Goal: Information Seeking & Learning: Find specific page/section

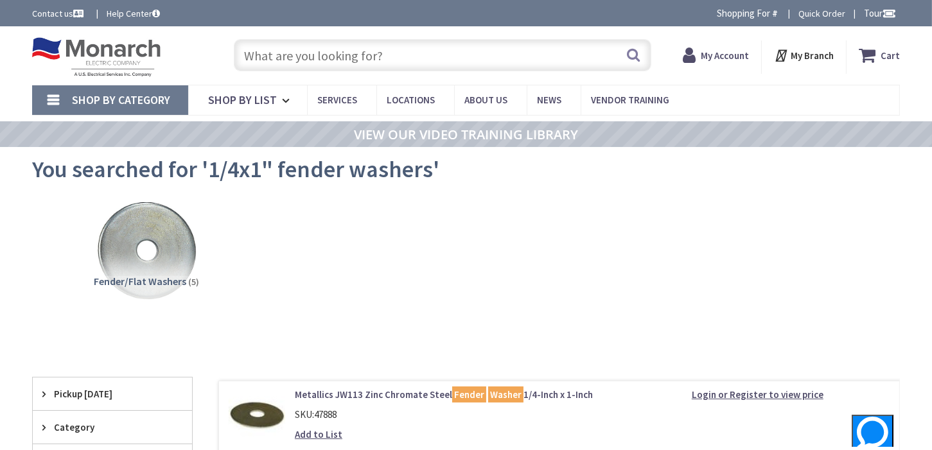
click at [730, 53] on strong "My Account" at bounding box center [725, 55] width 48 height 12
click at [478, 62] on input "text" at bounding box center [443, 55] width 418 height 32
click at [301, 57] on input "text" at bounding box center [443, 55] width 418 height 32
paste input "3/4" EMT"
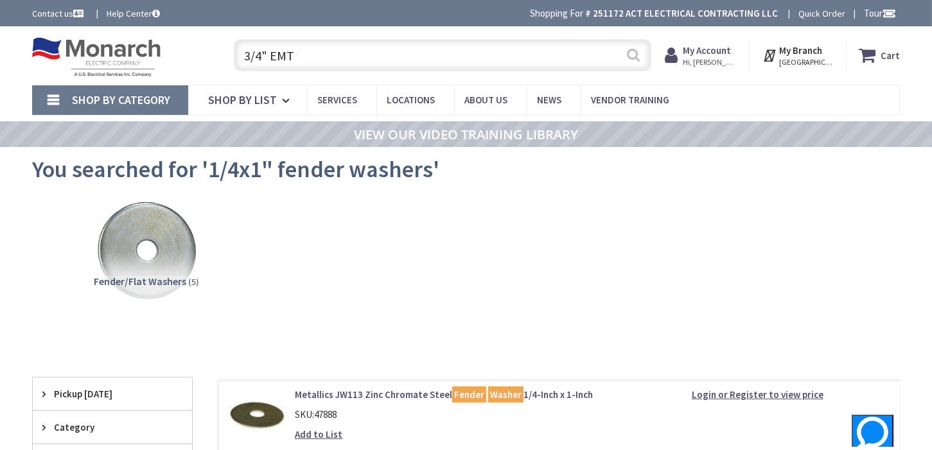
type input "3/4" EMT"
click at [629, 57] on button "Search" at bounding box center [633, 54] width 17 height 29
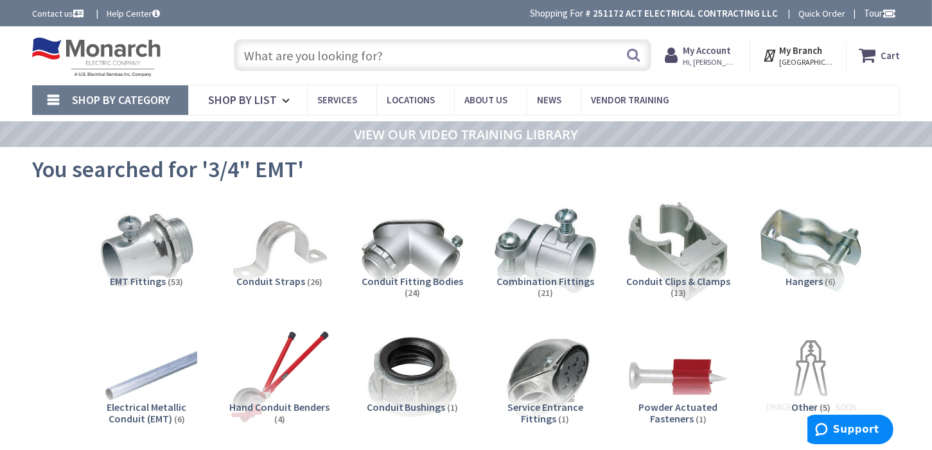
click at [394, 49] on input "text" at bounding box center [443, 55] width 418 height 32
paste input "3/4" EMT One Hole Strap"
type input "3/4" EMT One Hole Strap"
click at [634, 55] on button "Search" at bounding box center [633, 54] width 17 height 29
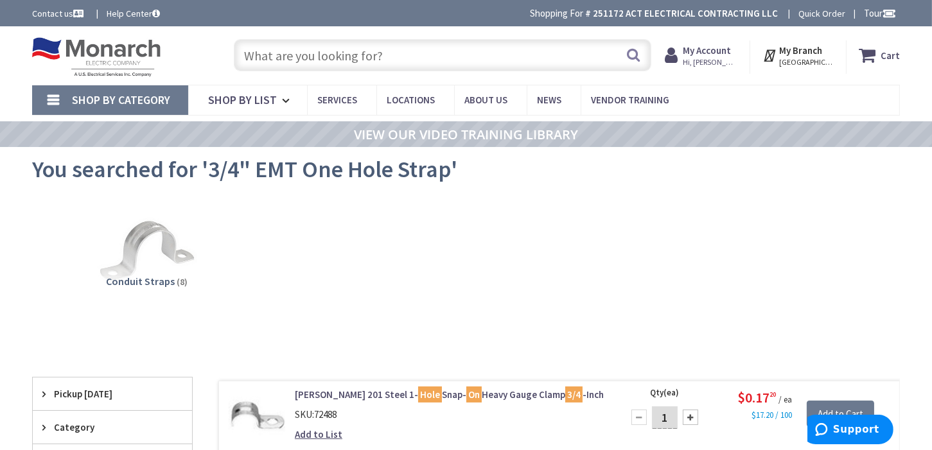
click at [439, 63] on input "text" at bounding box center [443, 55] width 418 height 32
paste input "3/4" EMT Rain Tight Connector"
type input "3/4" EMT Rain Tight Connector"
click at [634, 56] on button "Search" at bounding box center [633, 54] width 17 height 29
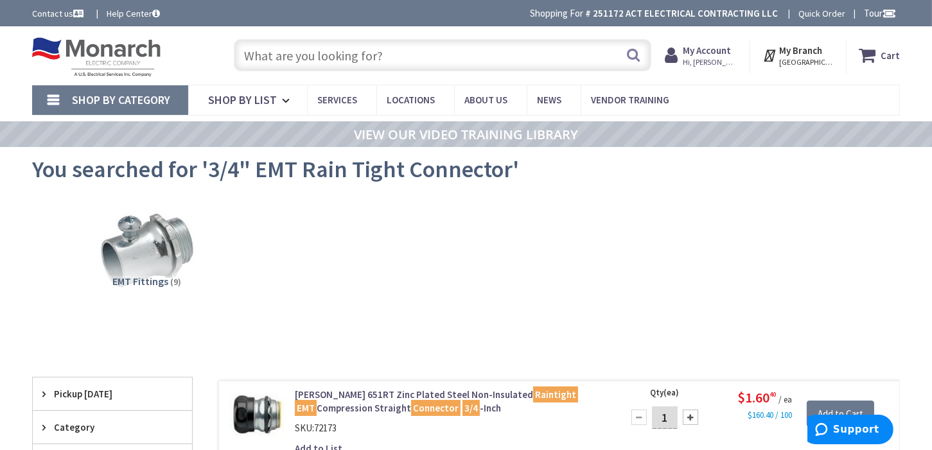
click at [393, 51] on input "text" at bounding box center [443, 55] width 418 height 32
paste input "3/4" EMT Rain tight Coupling"
type input "3/4" EMT Rain tight Coupling"
click at [631, 55] on button "Search" at bounding box center [633, 54] width 17 height 29
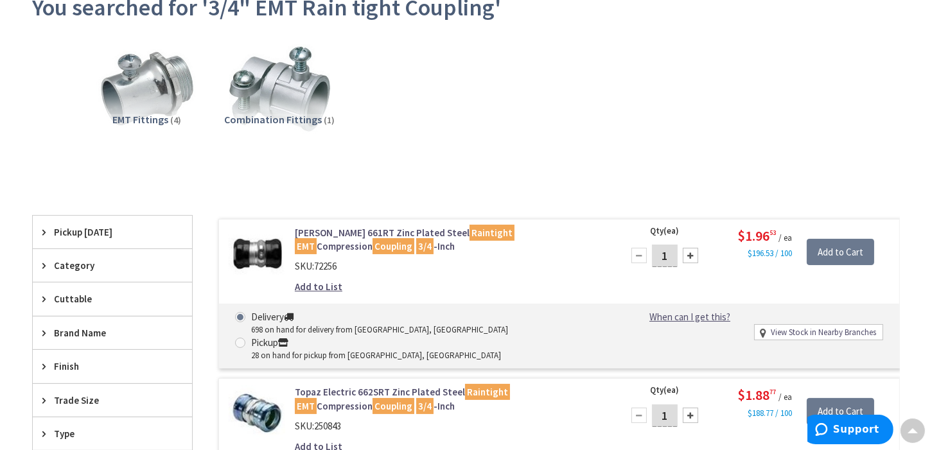
scroll to position [193, 0]
